Goal: Information Seeking & Learning: Learn about a topic

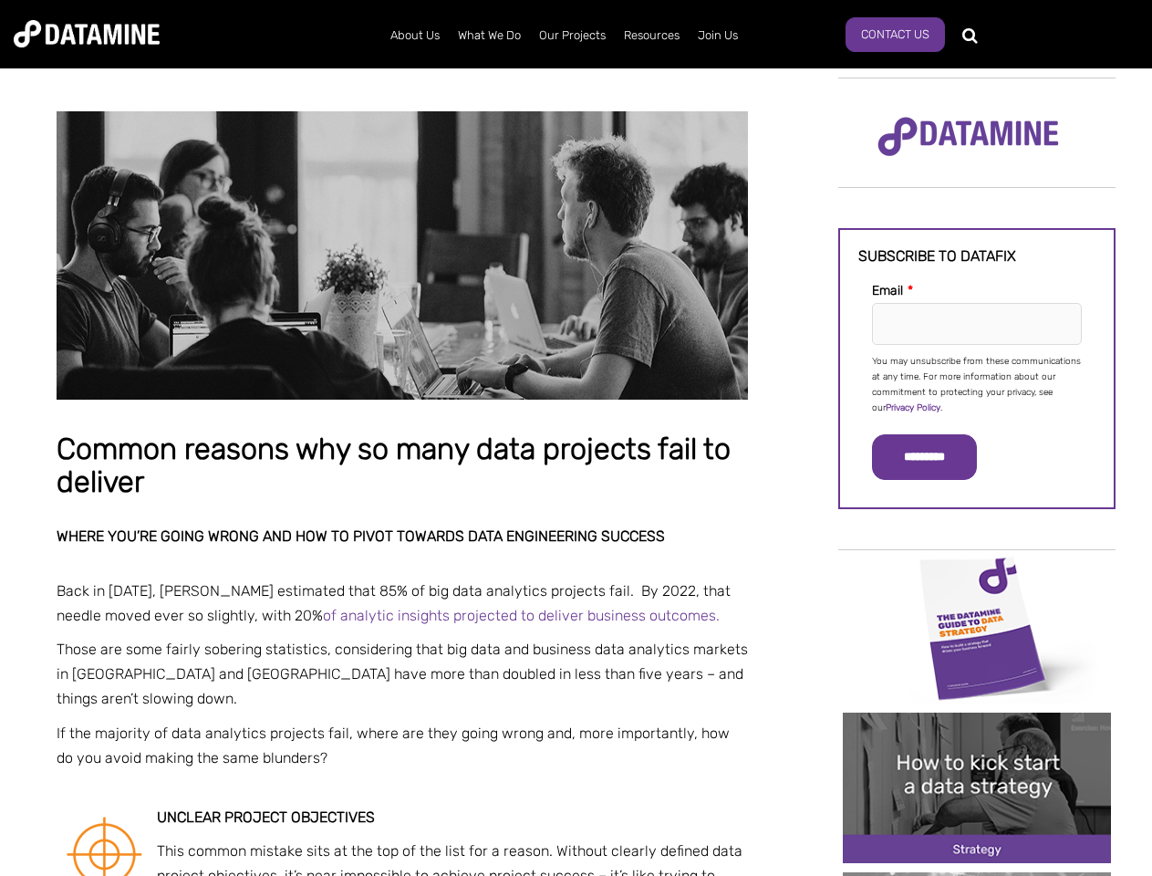
click at [977, 383] on p "You may unsubscribe from these communications at any time. For more information…" at bounding box center [977, 385] width 210 height 62
click at [935, 457] on input "*********" at bounding box center [924, 457] width 105 height 46
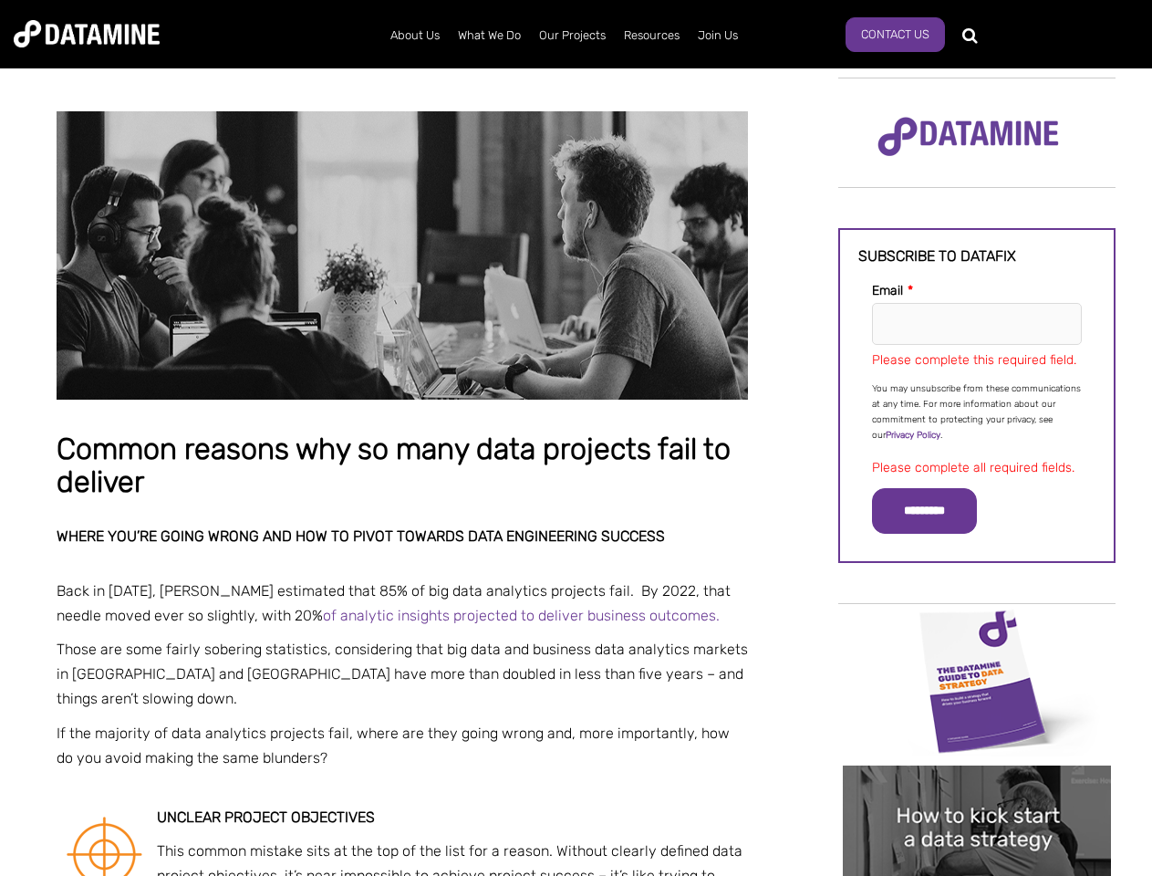
click at [977, 627] on img "Image grid with {{ image_count }} images." at bounding box center [977, 681] width 268 height 151
click at [977, 627] on div "✕" at bounding box center [576, 438] width 1152 height 876
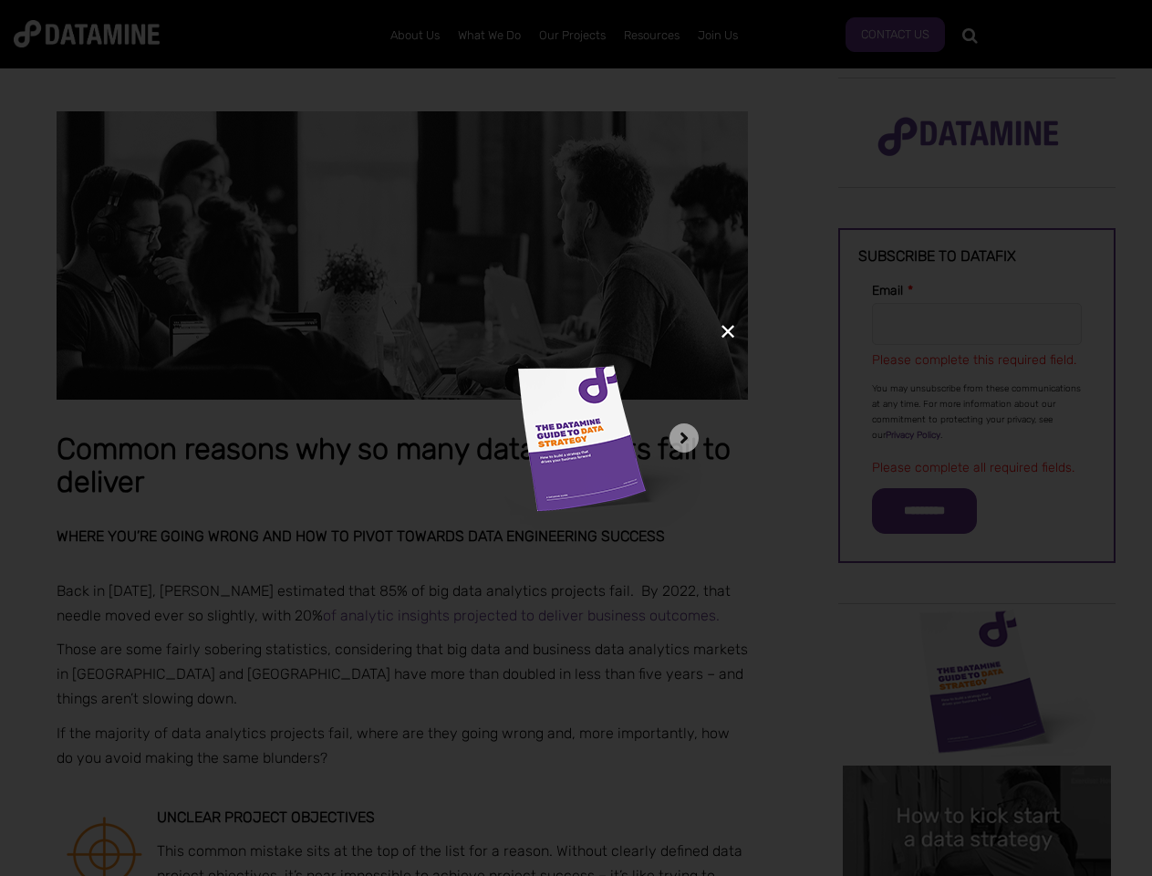
click at [977, 787] on div "✕" at bounding box center [576, 438] width 1152 height 876
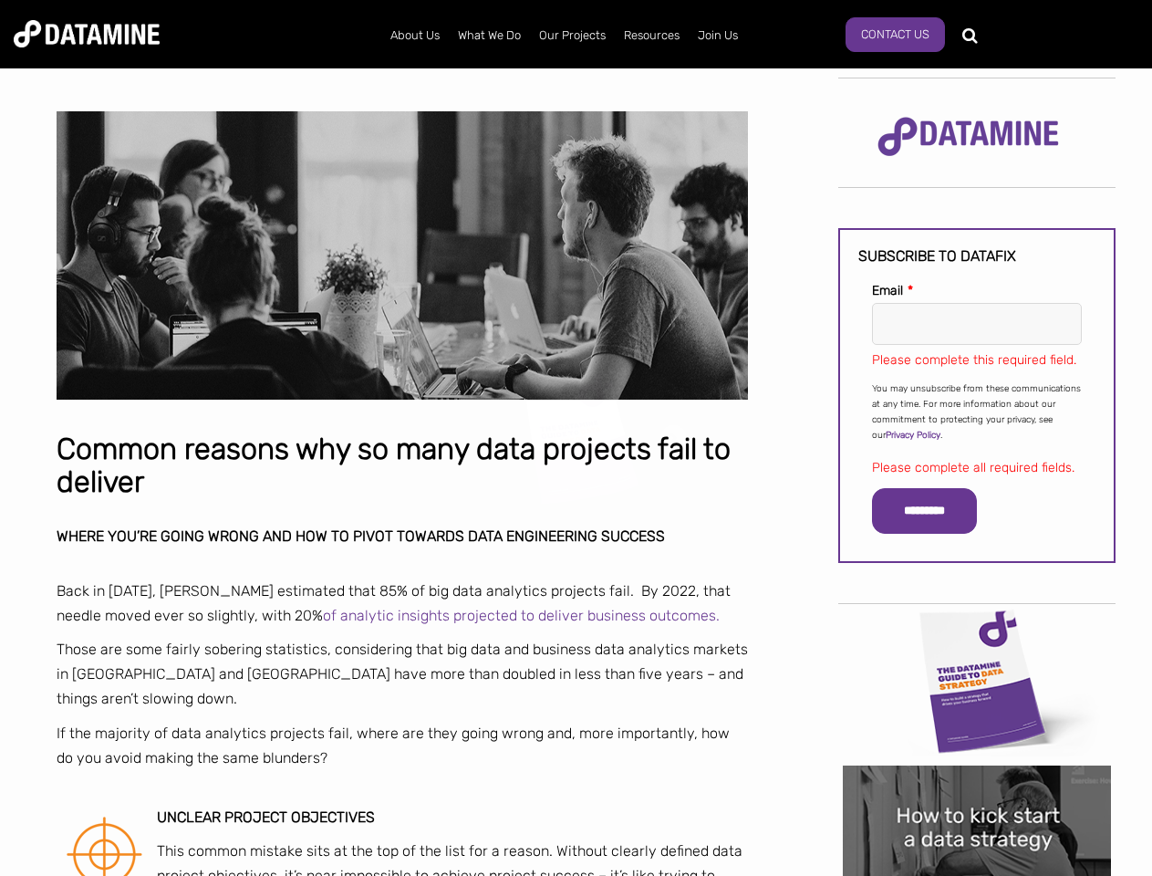
click at [977, 787] on img "Image grid with {{ image_count }} images." at bounding box center [977, 840] width 268 height 151
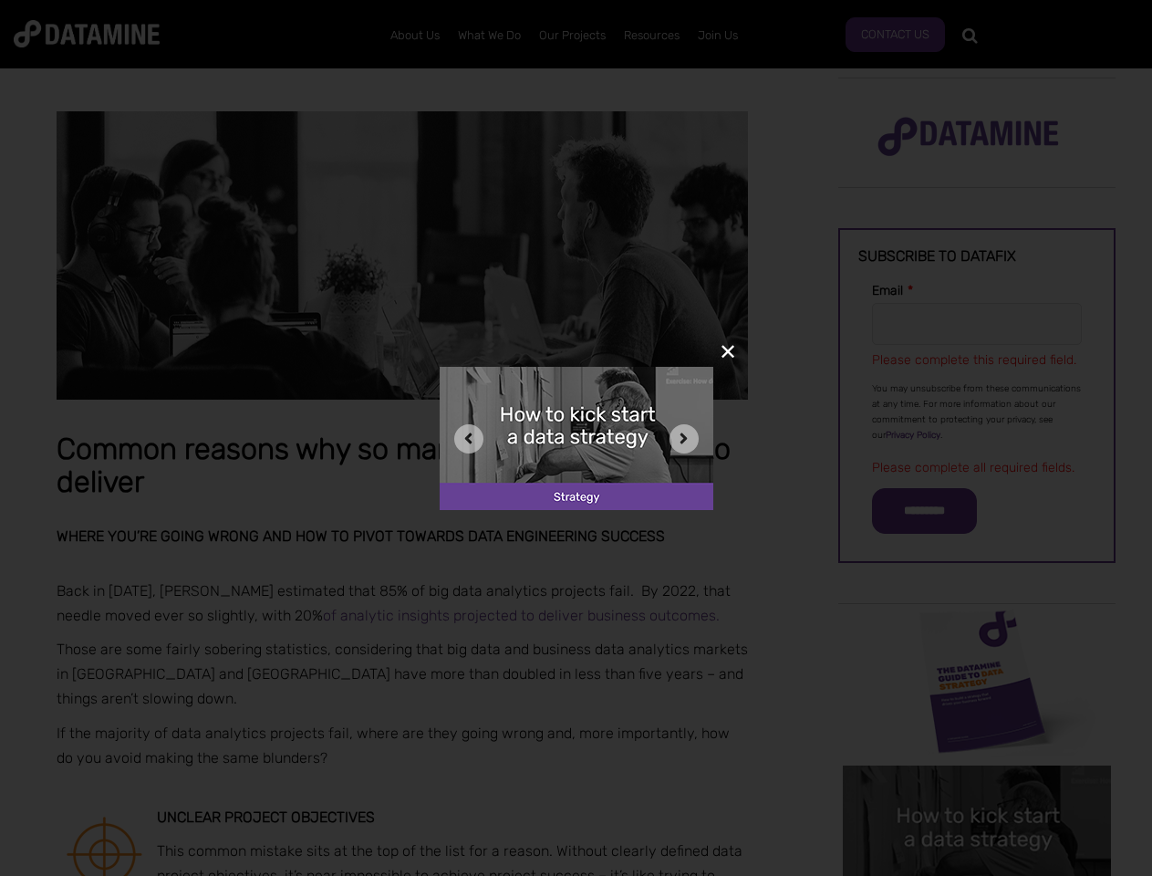
click at [977, 874] on div "✕" at bounding box center [576, 438] width 1152 height 876
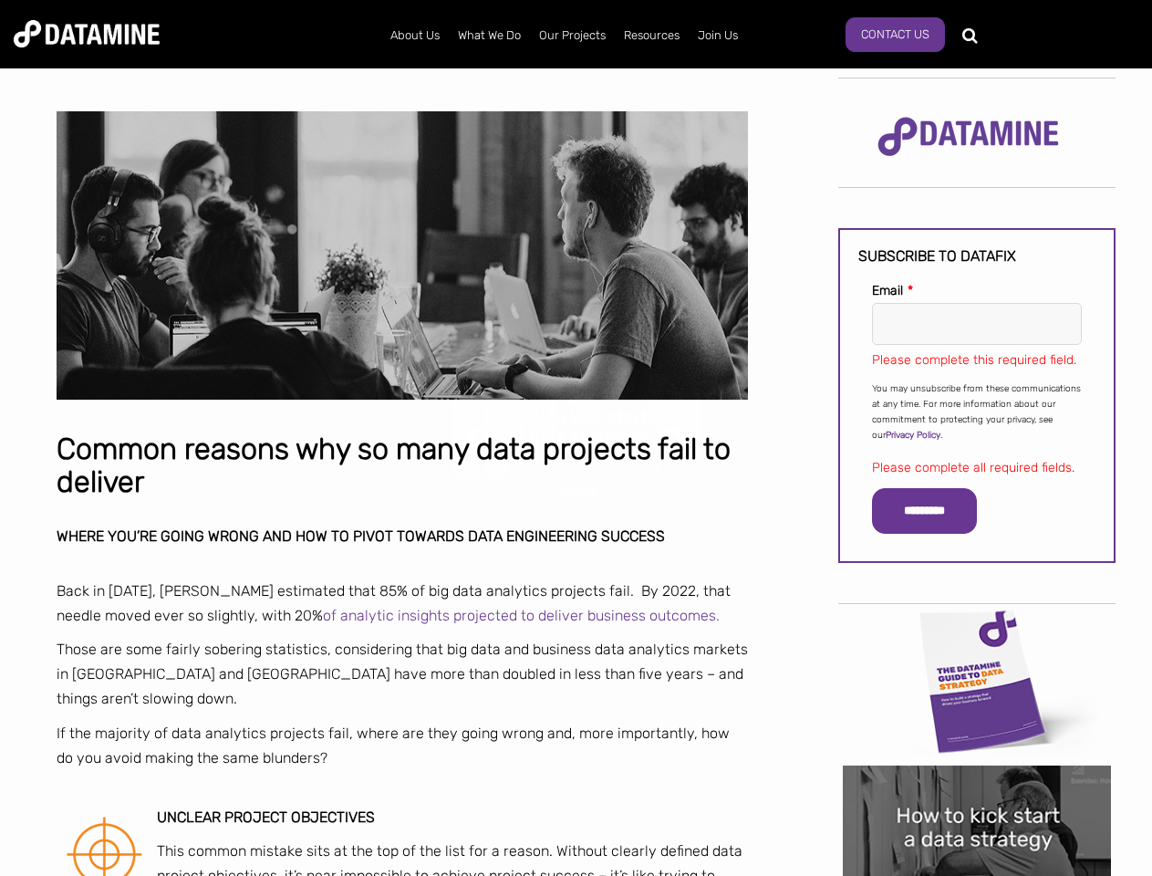
click at [977, 874] on div "✕" at bounding box center [576, 438] width 1152 height 876
